Goal: Transaction & Acquisition: Book appointment/travel/reservation

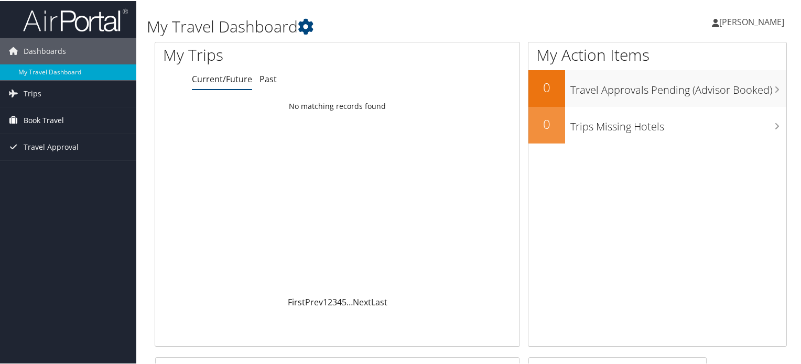
click at [50, 116] on span "Book Travel" at bounding box center [44, 119] width 40 height 26
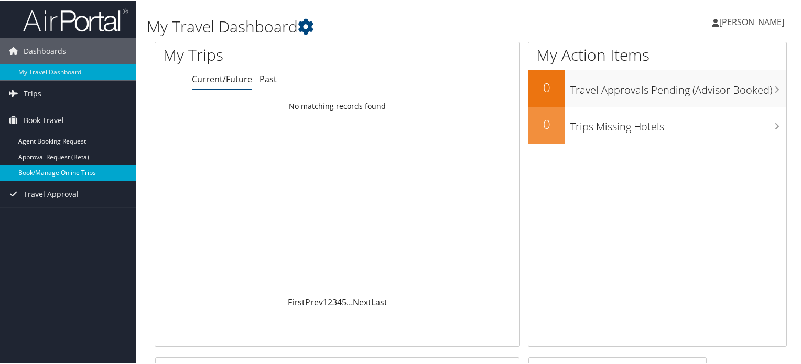
click at [61, 168] on link "Book/Manage Online Trips" at bounding box center [68, 172] width 136 height 16
